Goal: Task Accomplishment & Management: Manage account settings

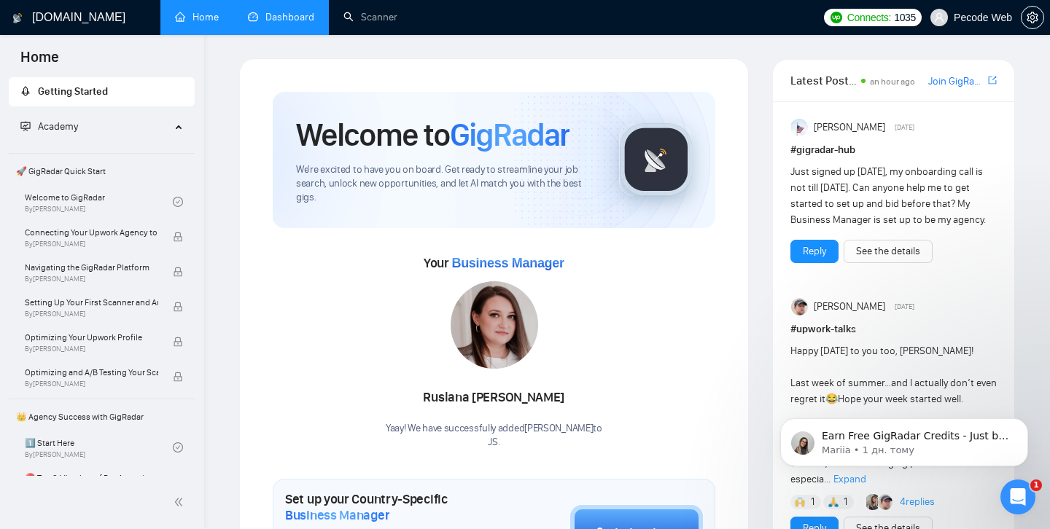
click at [272, 23] on link "Dashboard" at bounding box center [281, 17] width 66 height 12
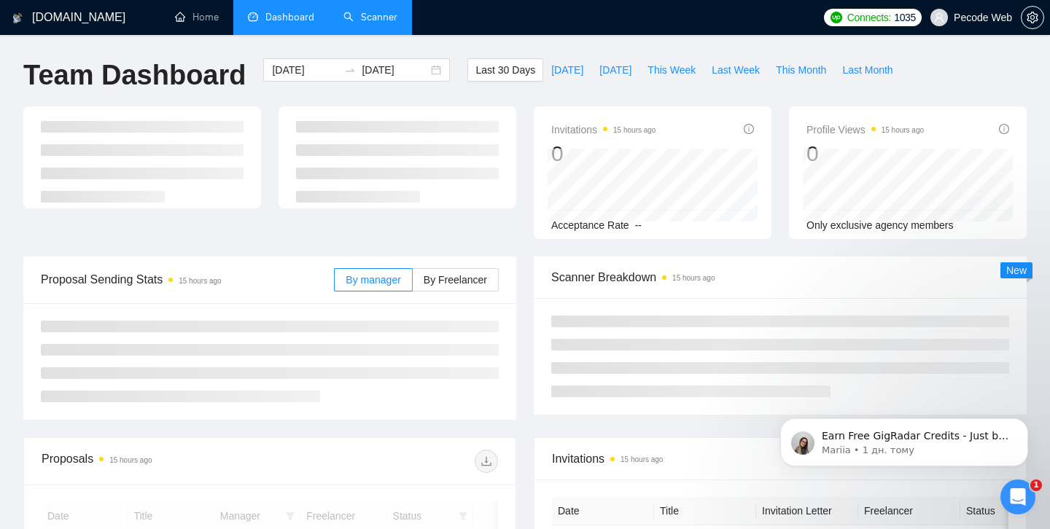
click at [361, 14] on link "Scanner" at bounding box center [370, 17] width 54 height 12
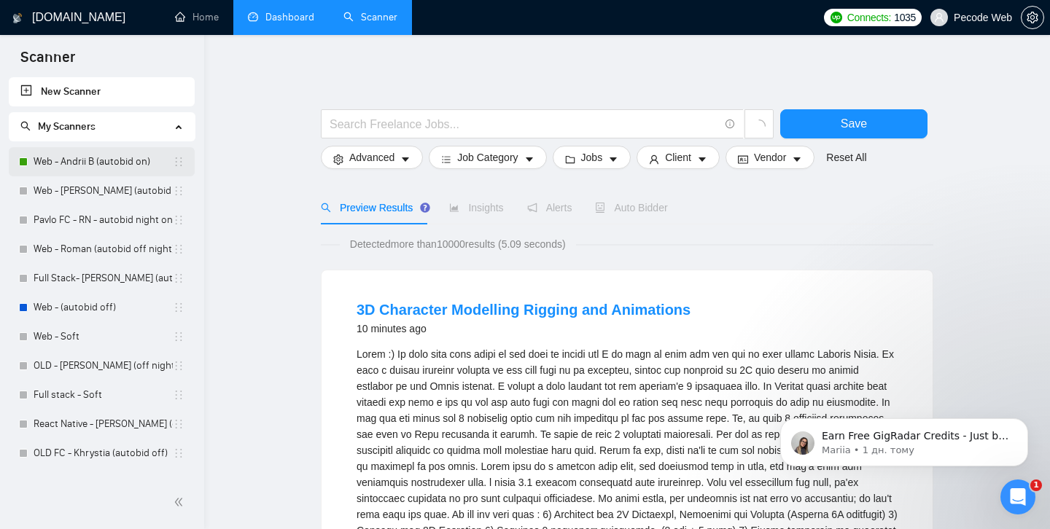
click at [125, 160] on link "Web - Andrii B (autobid on)" at bounding box center [103, 161] width 139 height 29
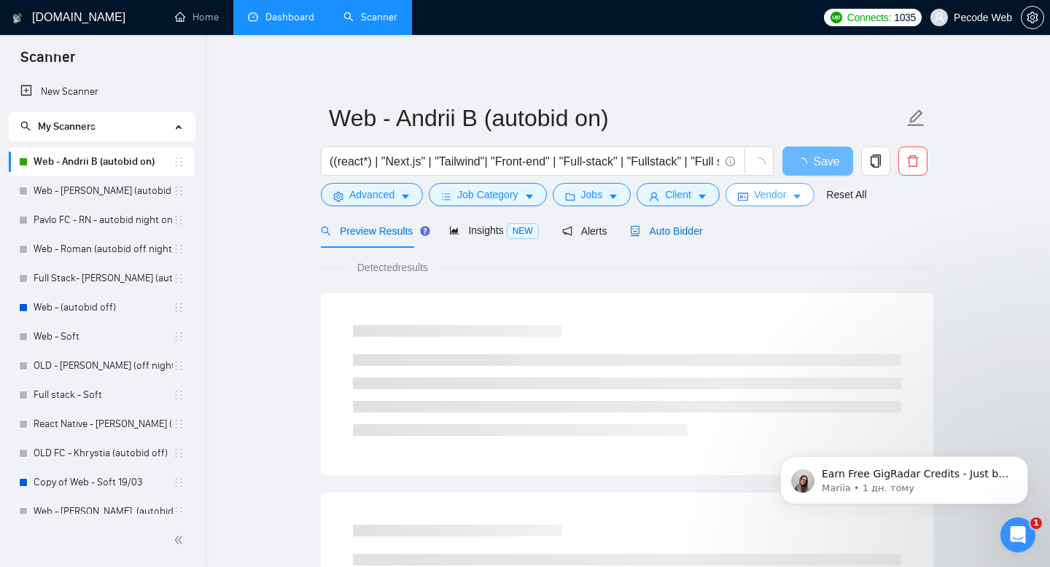
drag, startPoint x: 663, startPoint y: 234, endPoint x: 798, endPoint y: 206, distance: 137.0
click at [663, 235] on span "Auto Bidder" at bounding box center [666, 231] width 72 height 12
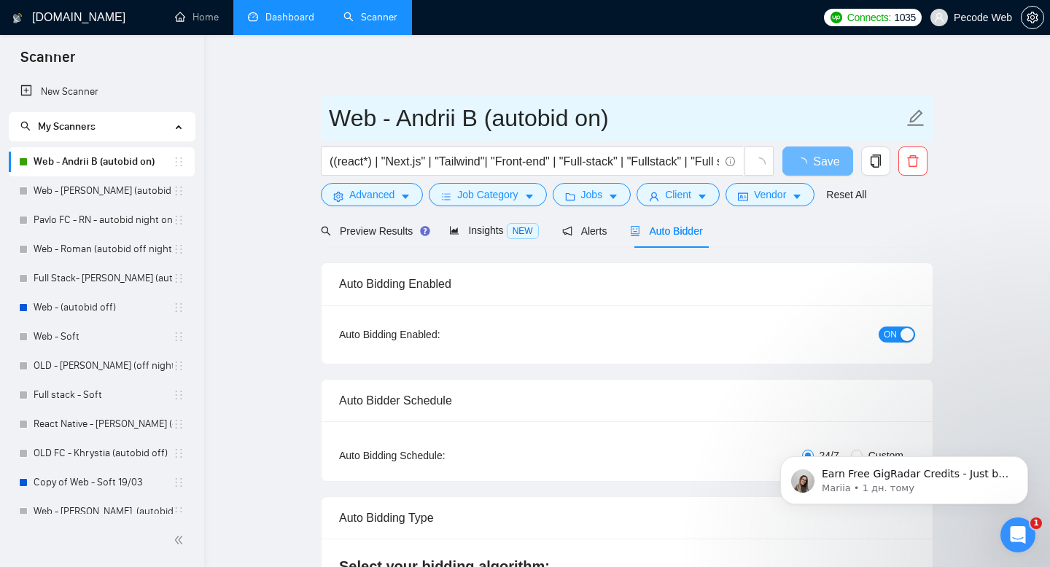
click at [594, 125] on input "Web - Andrii B (autobid on)" at bounding box center [616, 118] width 574 height 36
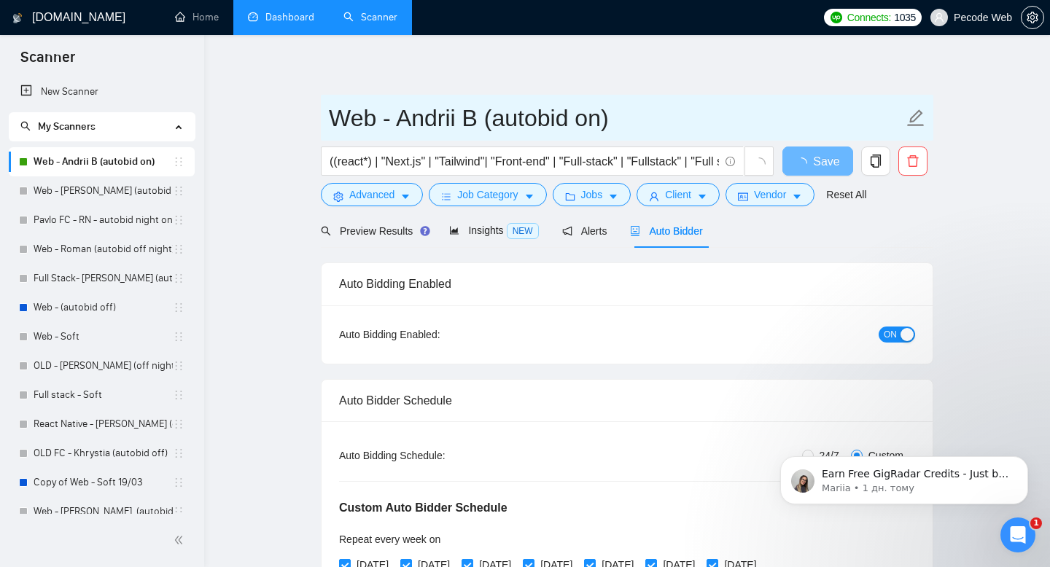
radio input "false"
radio input "true"
checkbox input "true"
type input "Web - Andrii B (autobid oаа)"
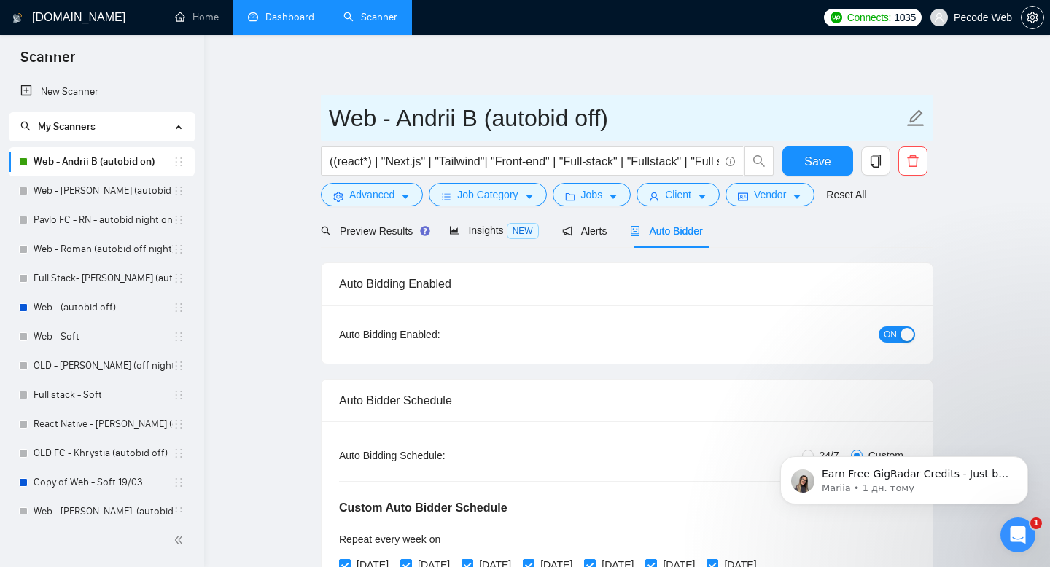
type input "Web - Andrii B (autobid off)"
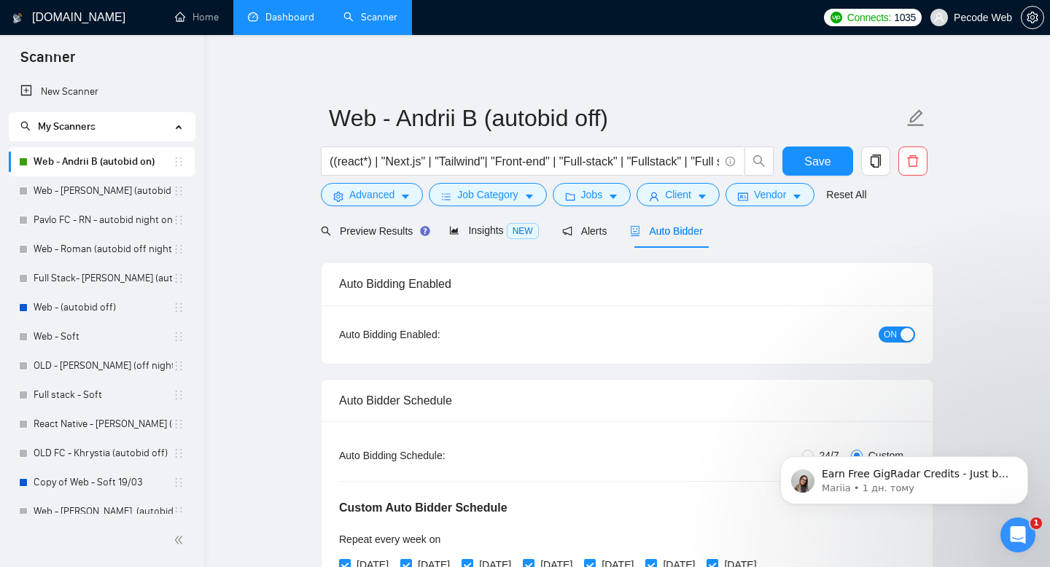
click at [891, 335] on span "ON" at bounding box center [890, 335] width 13 height 16
click at [834, 165] on button "Save" at bounding box center [817, 161] width 71 height 29
click at [309, 18] on link "Dashboard" at bounding box center [281, 17] width 66 height 12
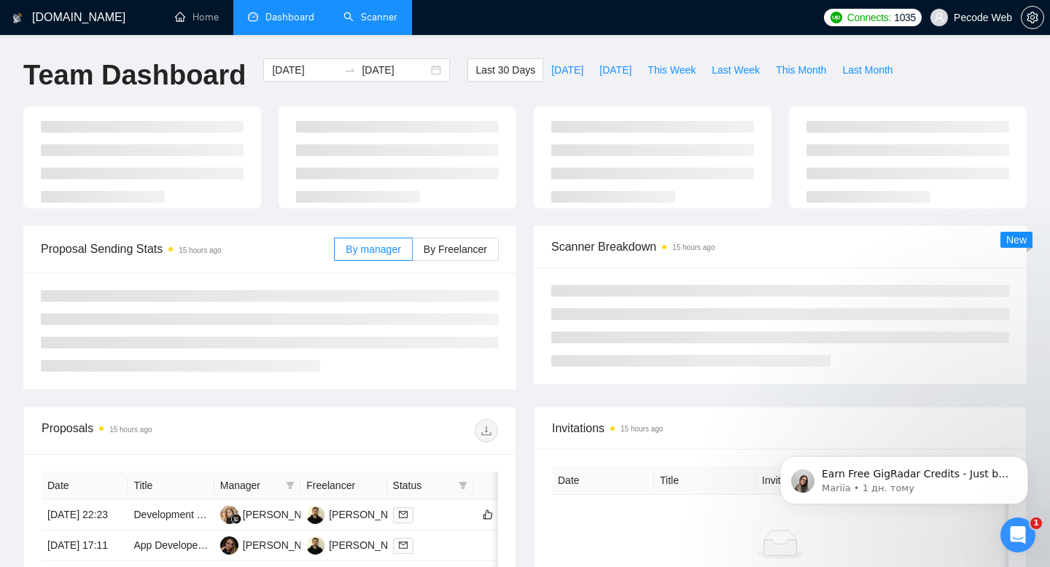
type input "[DATE]"
